Goal: Check status: Check status

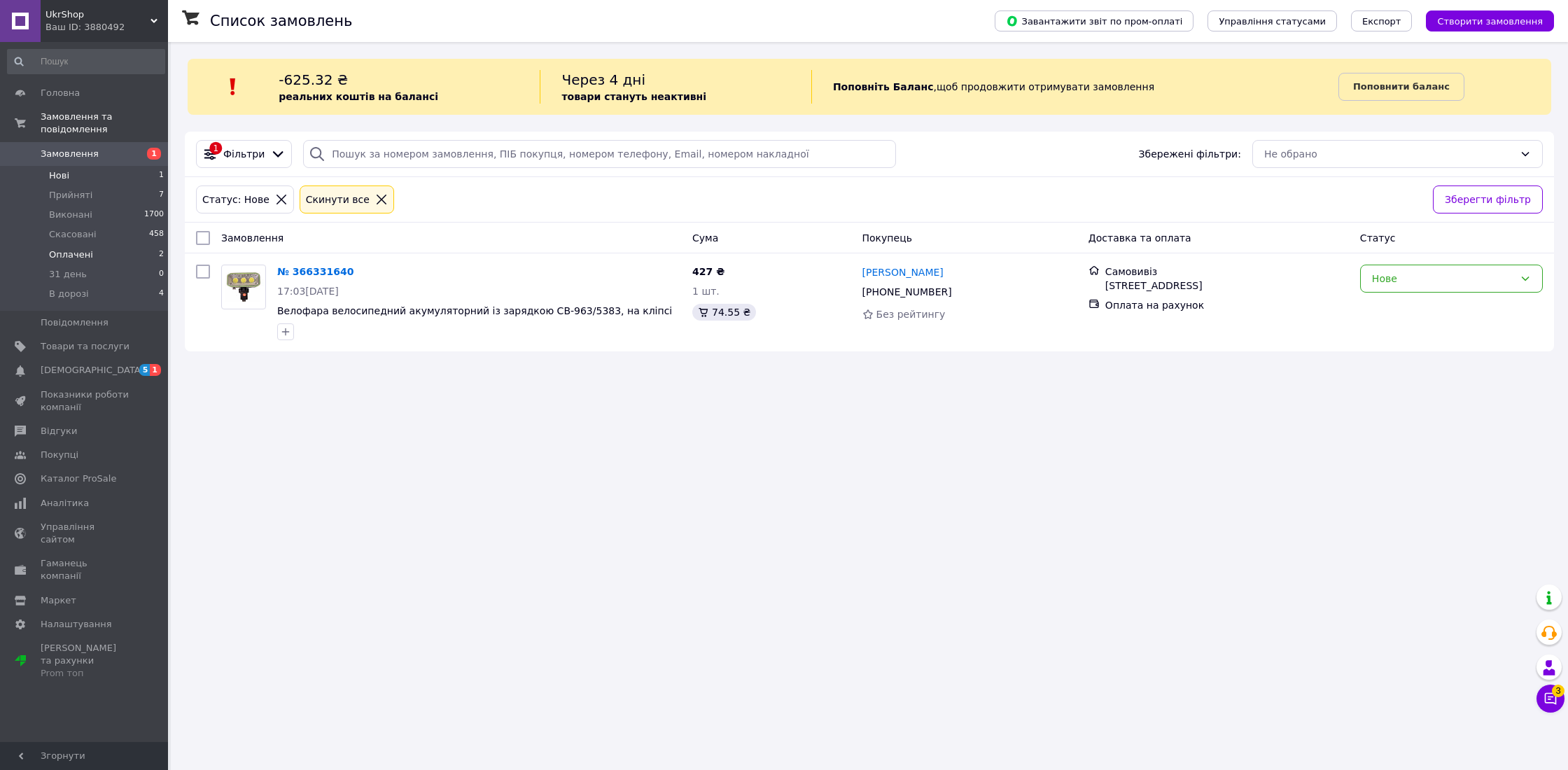
click at [76, 252] on span "Оплачені" at bounding box center [71, 254] width 44 height 12
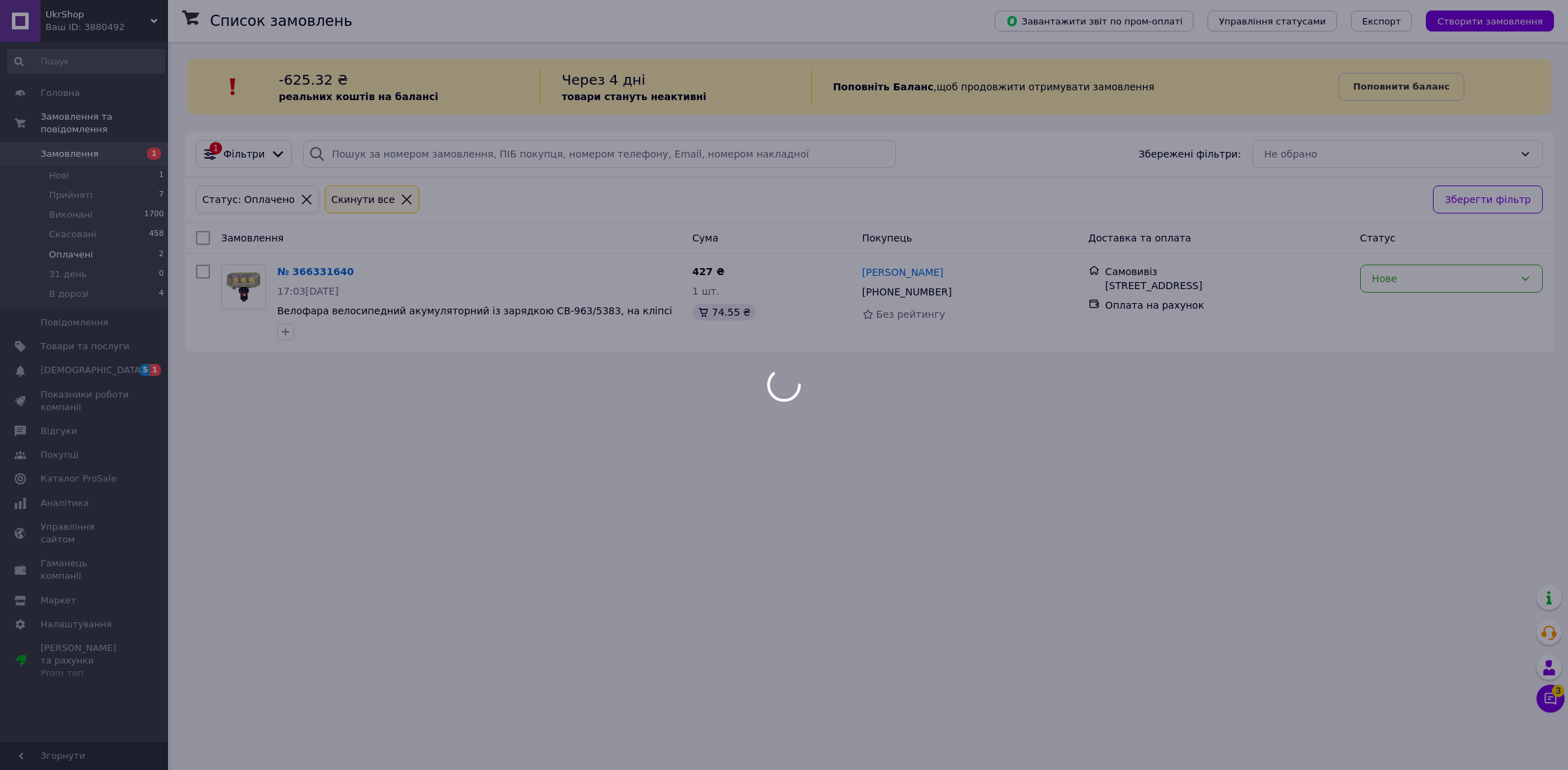
click at [76, 252] on span "Оплачені" at bounding box center [71, 254] width 44 height 12
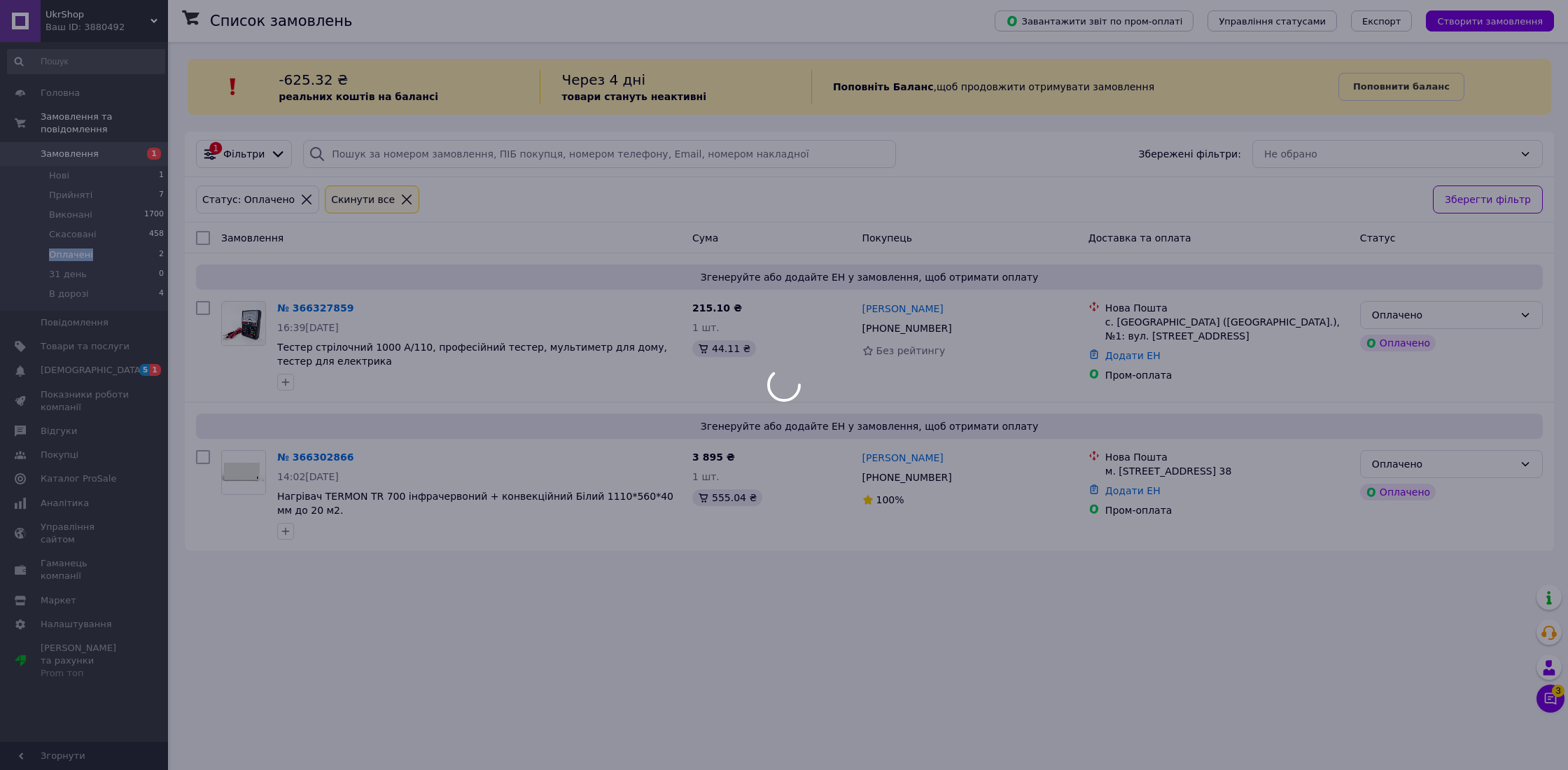
click at [76, 252] on div at bounding box center [784, 385] width 1568 height 770
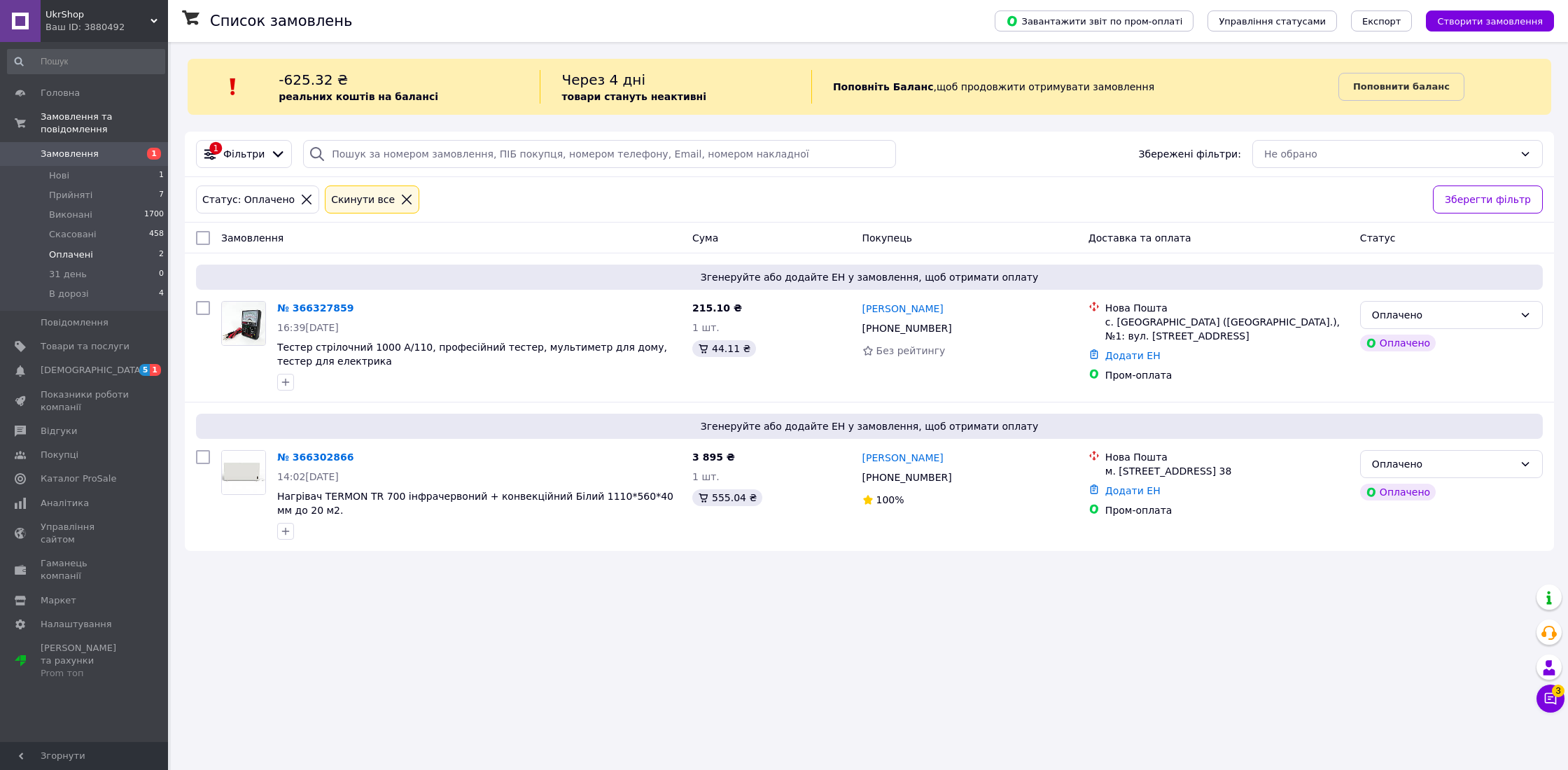
click at [76, 252] on span "Оплачені" at bounding box center [71, 254] width 44 height 12
click at [76, 256] on span "Оплачені" at bounding box center [71, 254] width 44 height 12
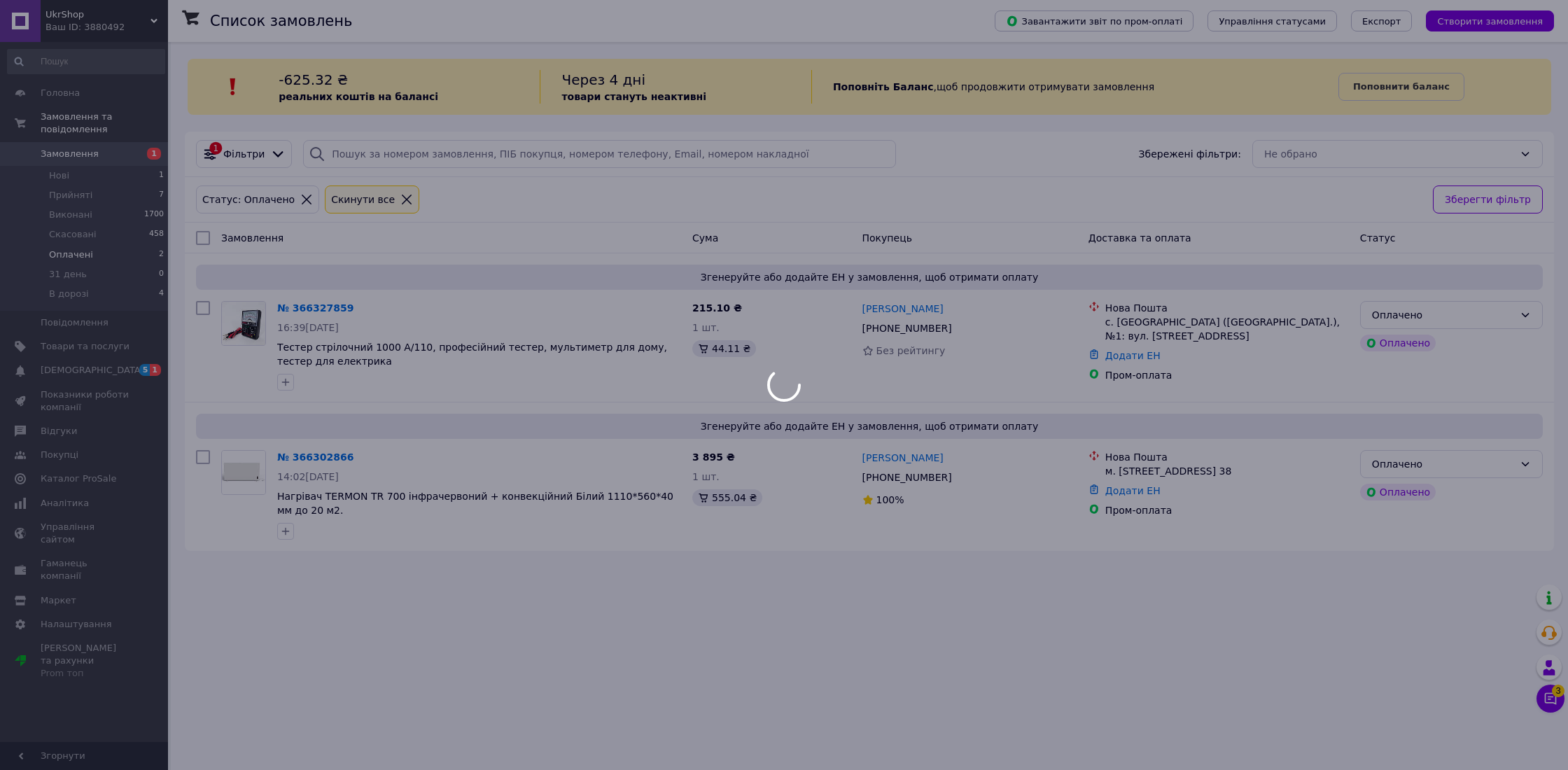
click at [76, 256] on div at bounding box center [784, 385] width 1568 height 770
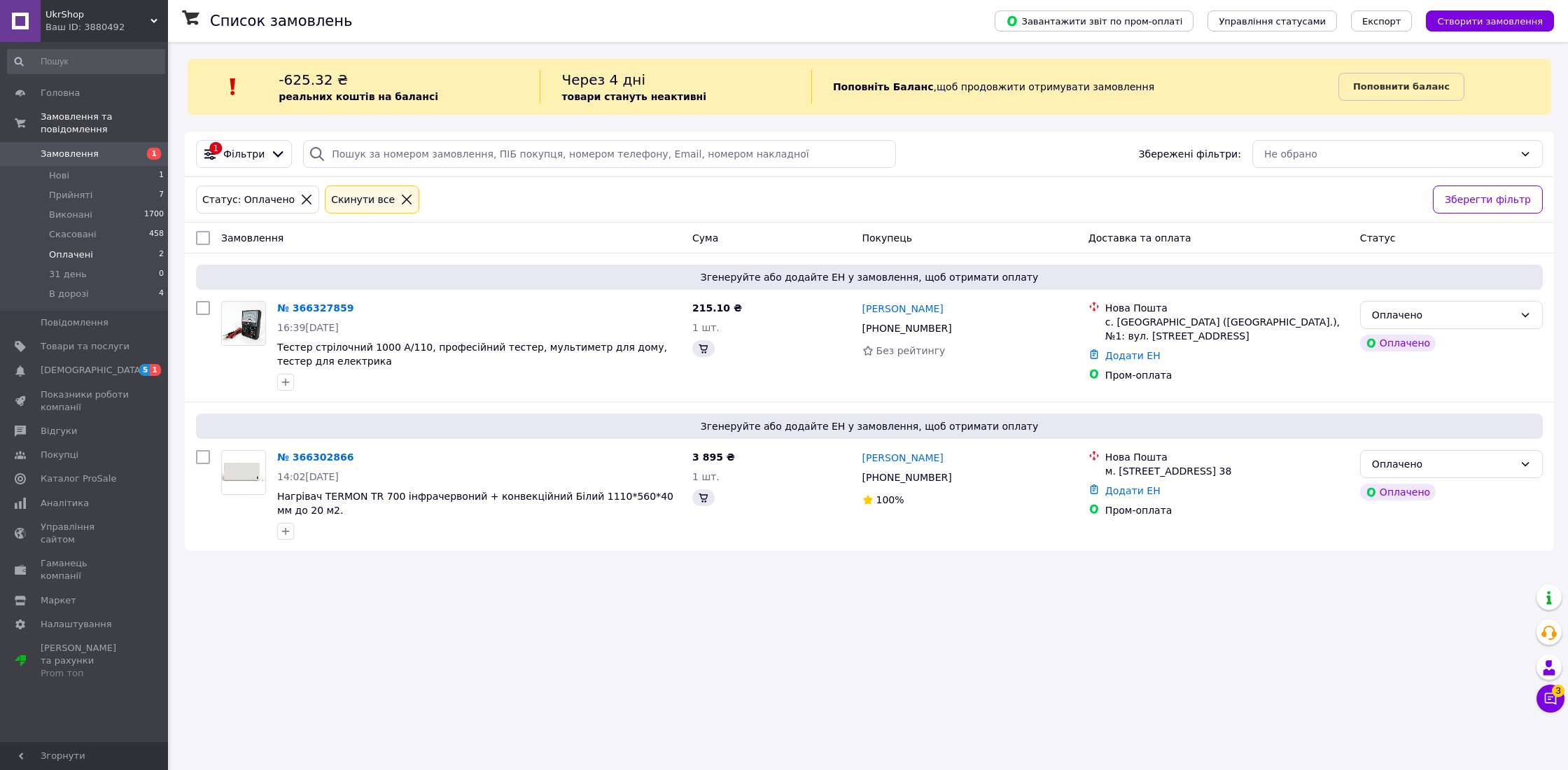
click at [76, 256] on span "Оплачені" at bounding box center [71, 254] width 44 height 12
click at [299, 303] on link "№ 366327859" at bounding box center [315, 308] width 76 height 11
click at [299, 303] on html "UkrShop Ваш ID: 3880492 Сайт UkrShop Кабінет покупця Перевірити стан системи Ст…" at bounding box center [784, 385] width 1568 height 770
